Goal: Complete application form

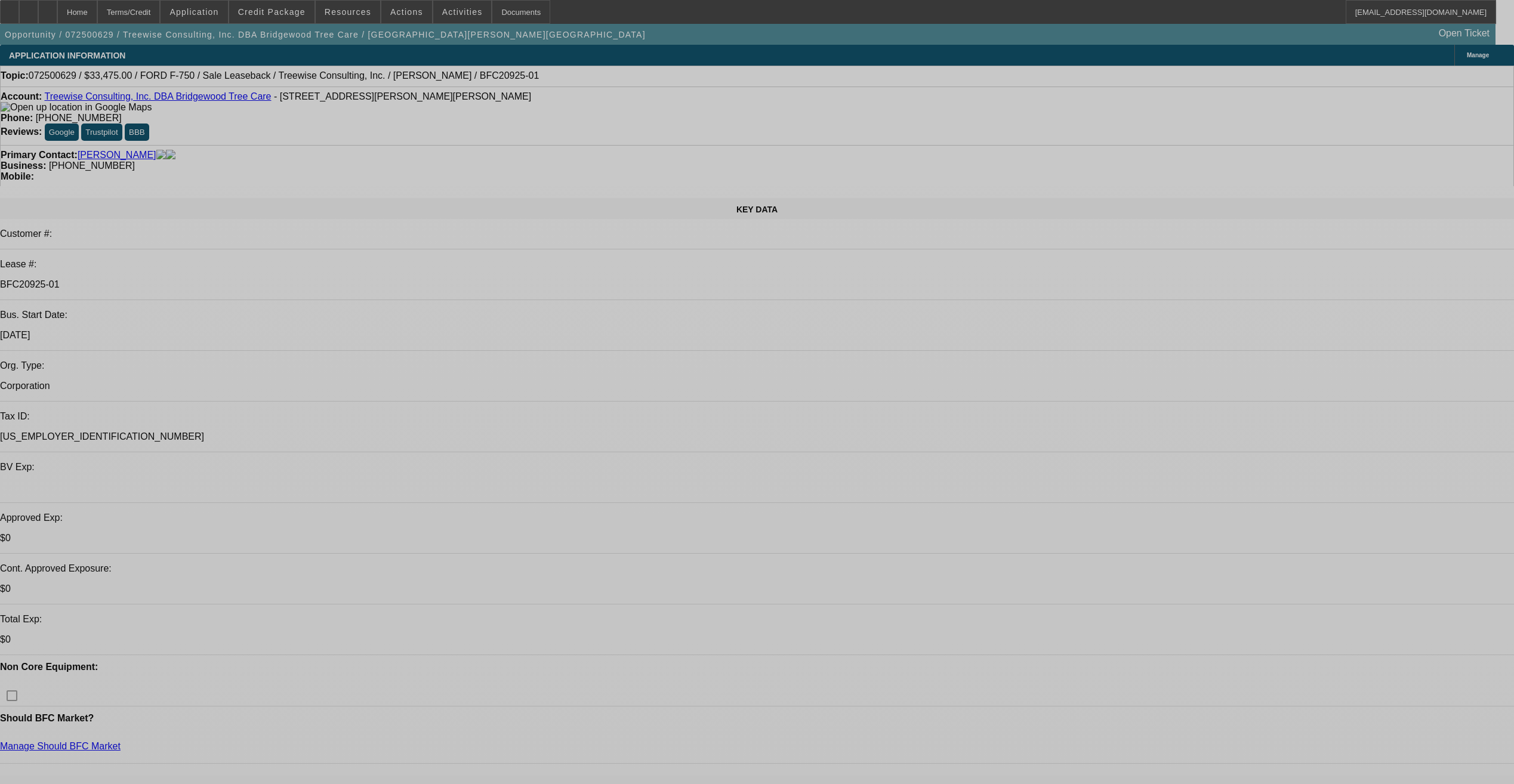
select select "0"
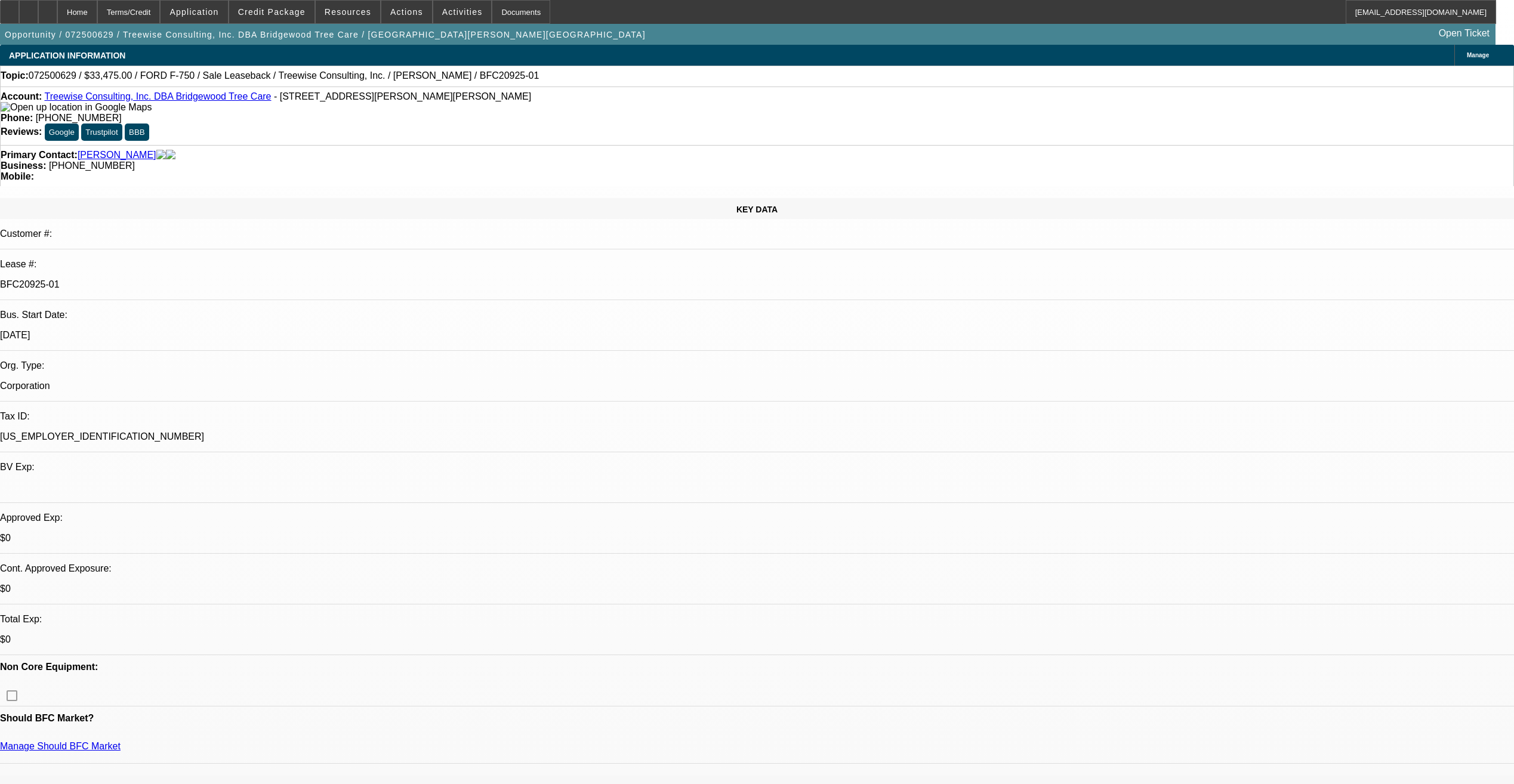
select select "0"
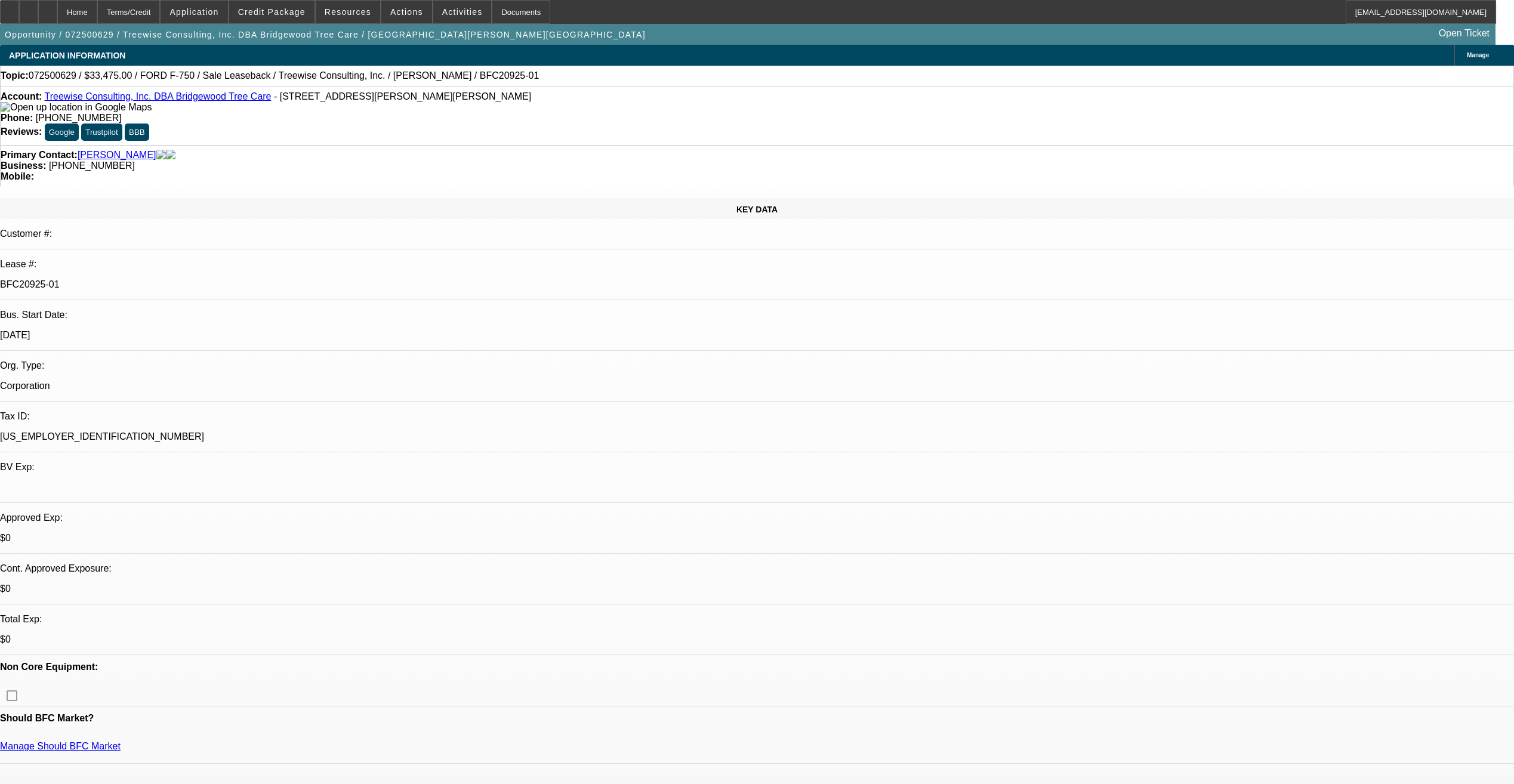
select select "0"
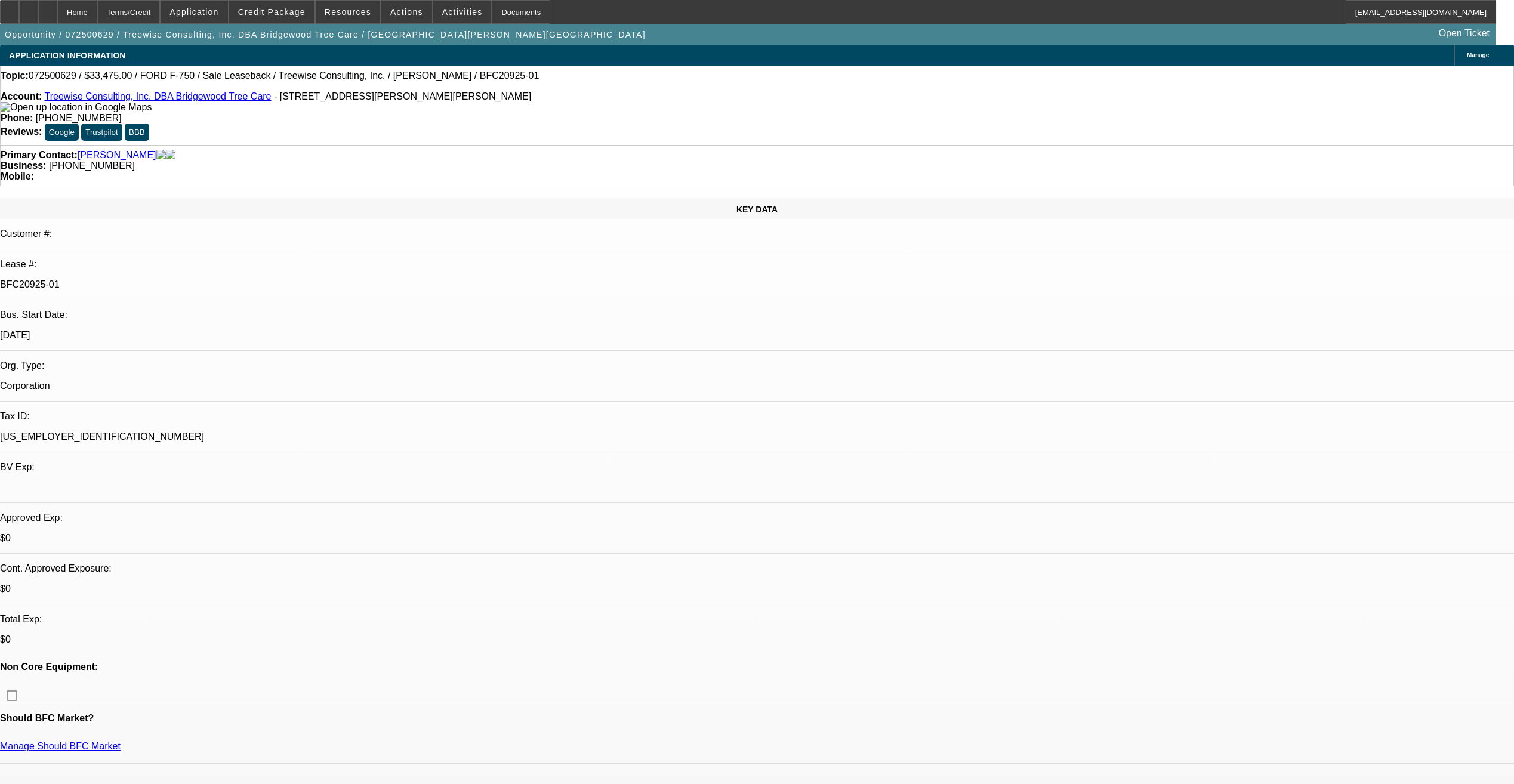
select select "0"
select select "1"
select select "2"
select select "6"
select select "1"
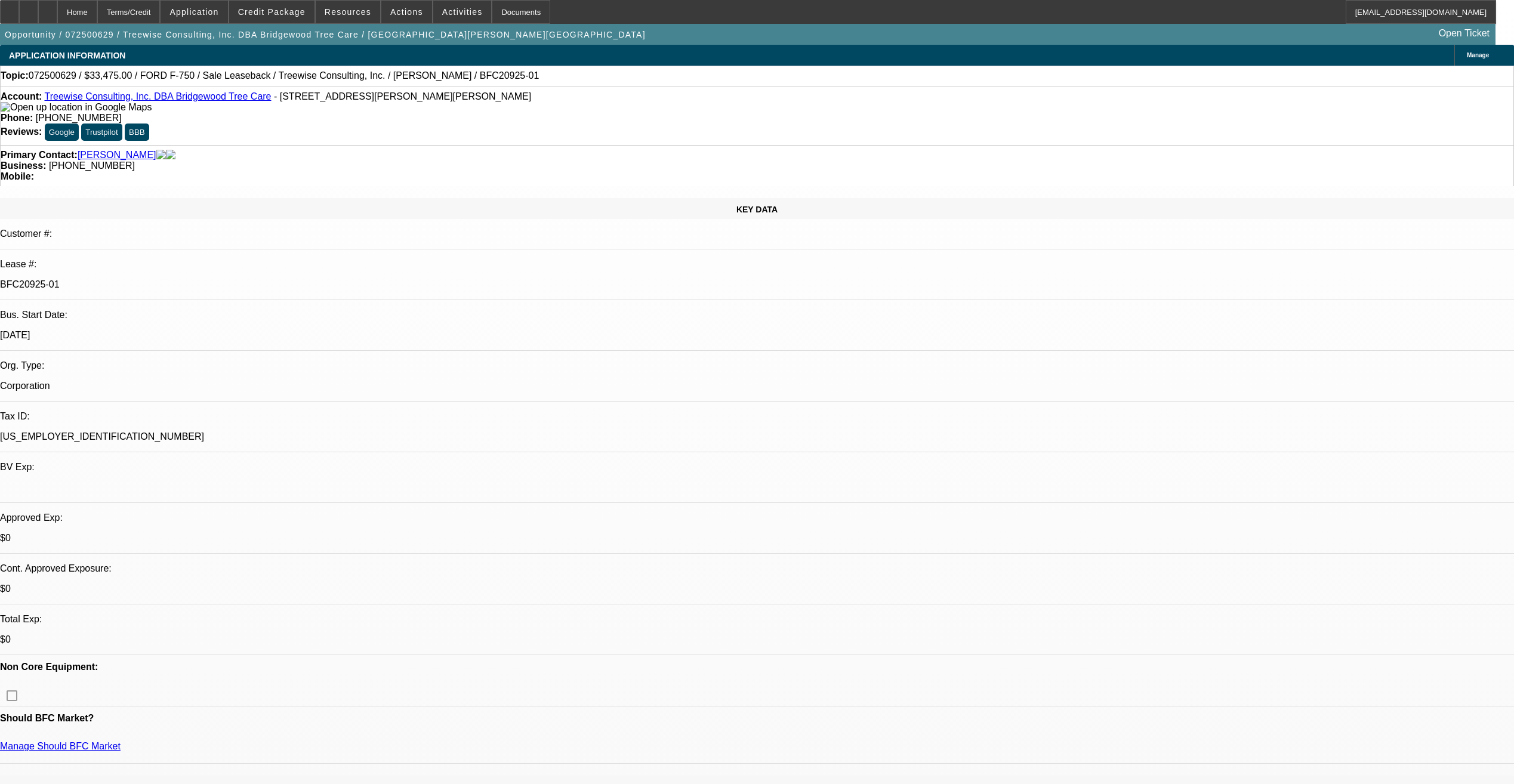
select select "2"
select select "6"
select select "1"
select select "2"
select select "6"
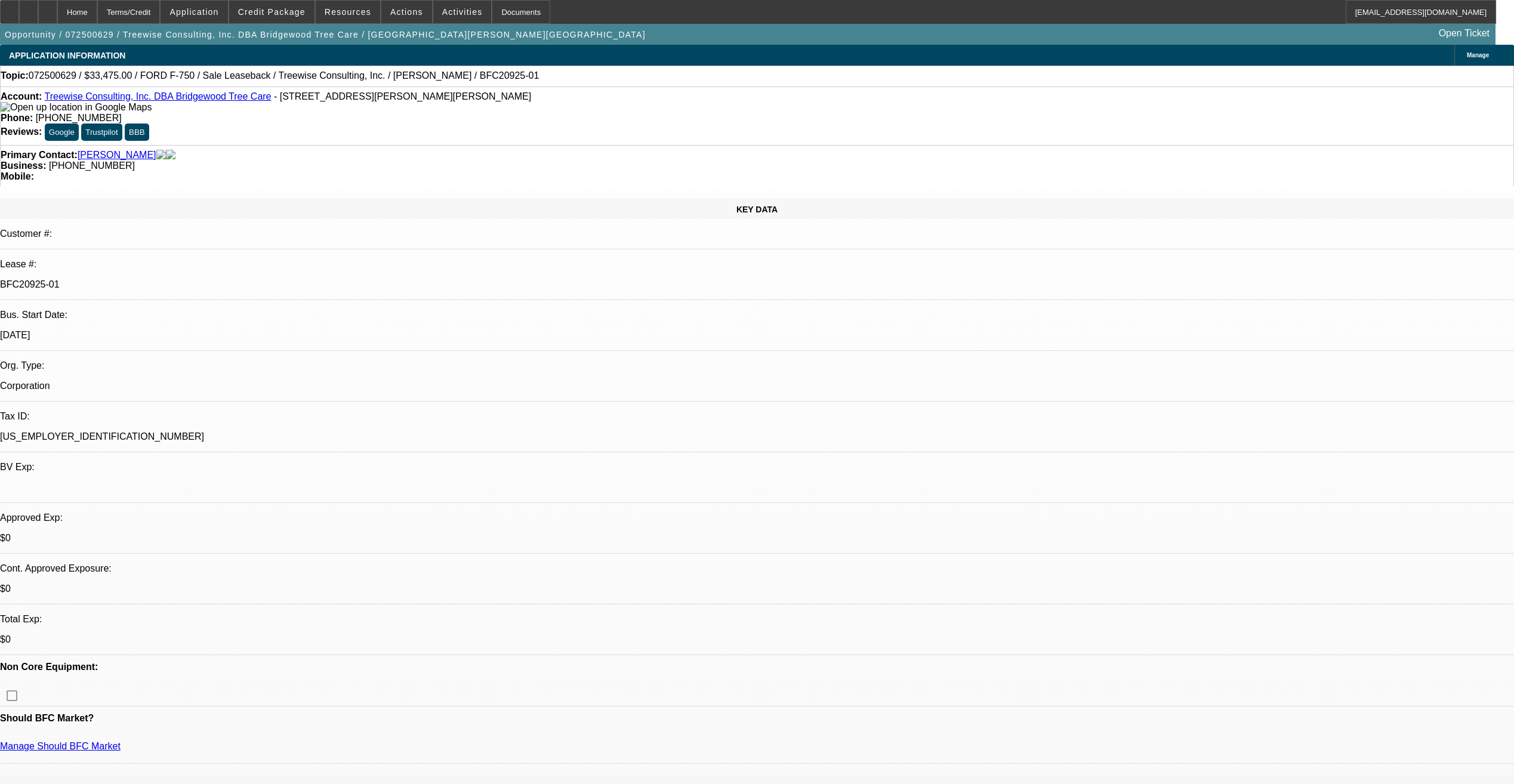
select select "1"
select select "6"
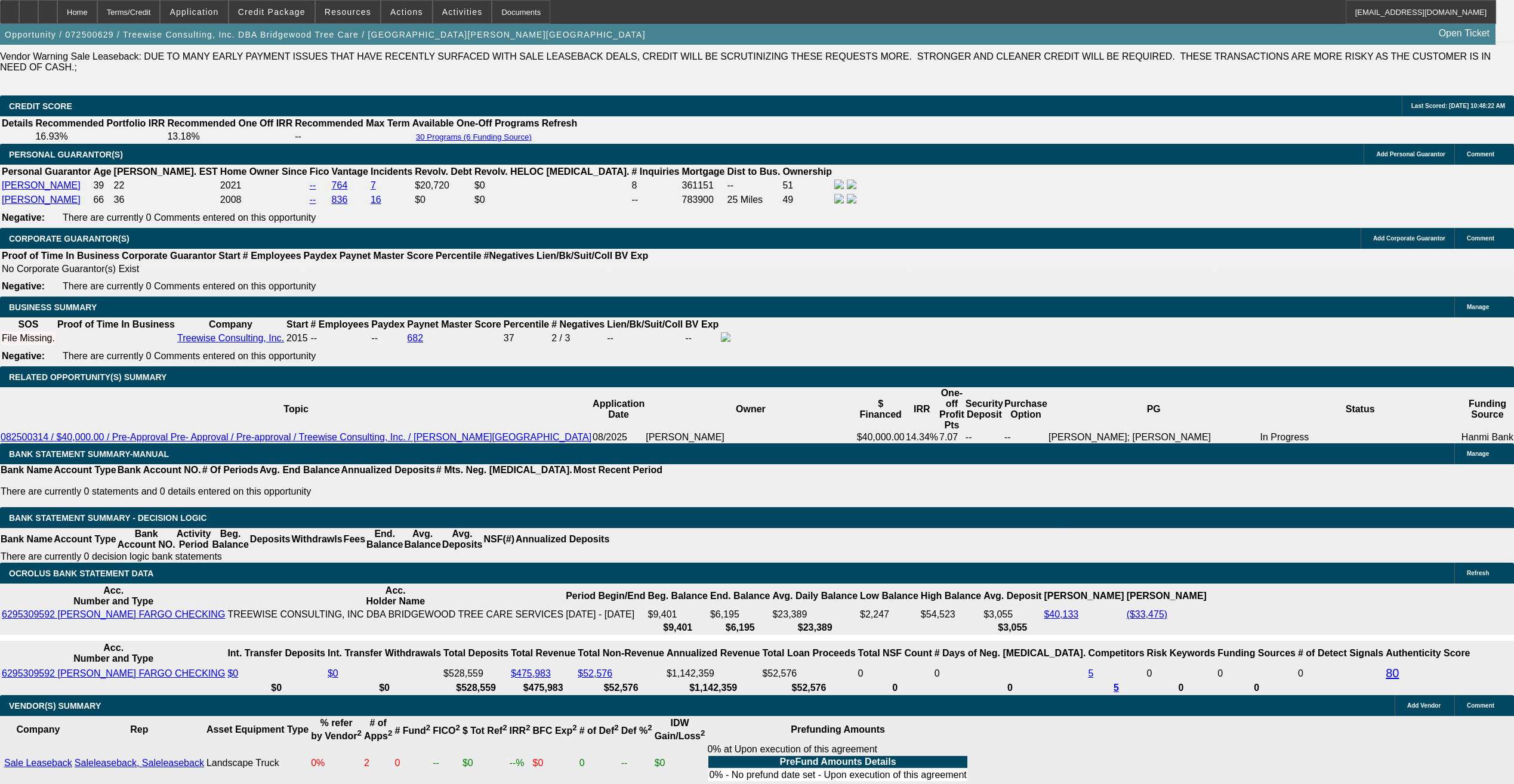
scroll to position [1730, 0]
